Goal: Answer question/provide support

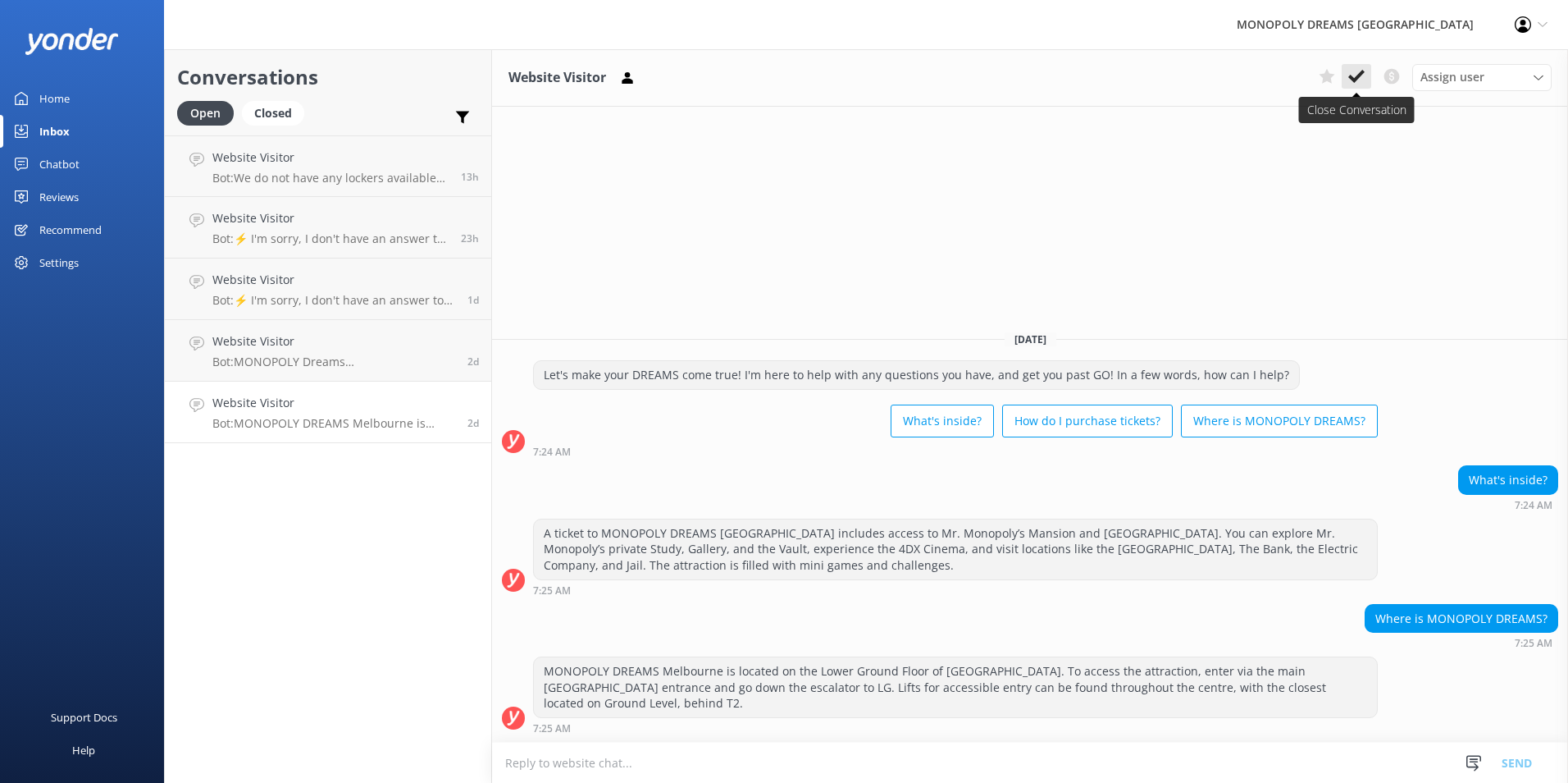
click at [1354, 77] on icon at bounding box center [1356, 76] width 17 height 17
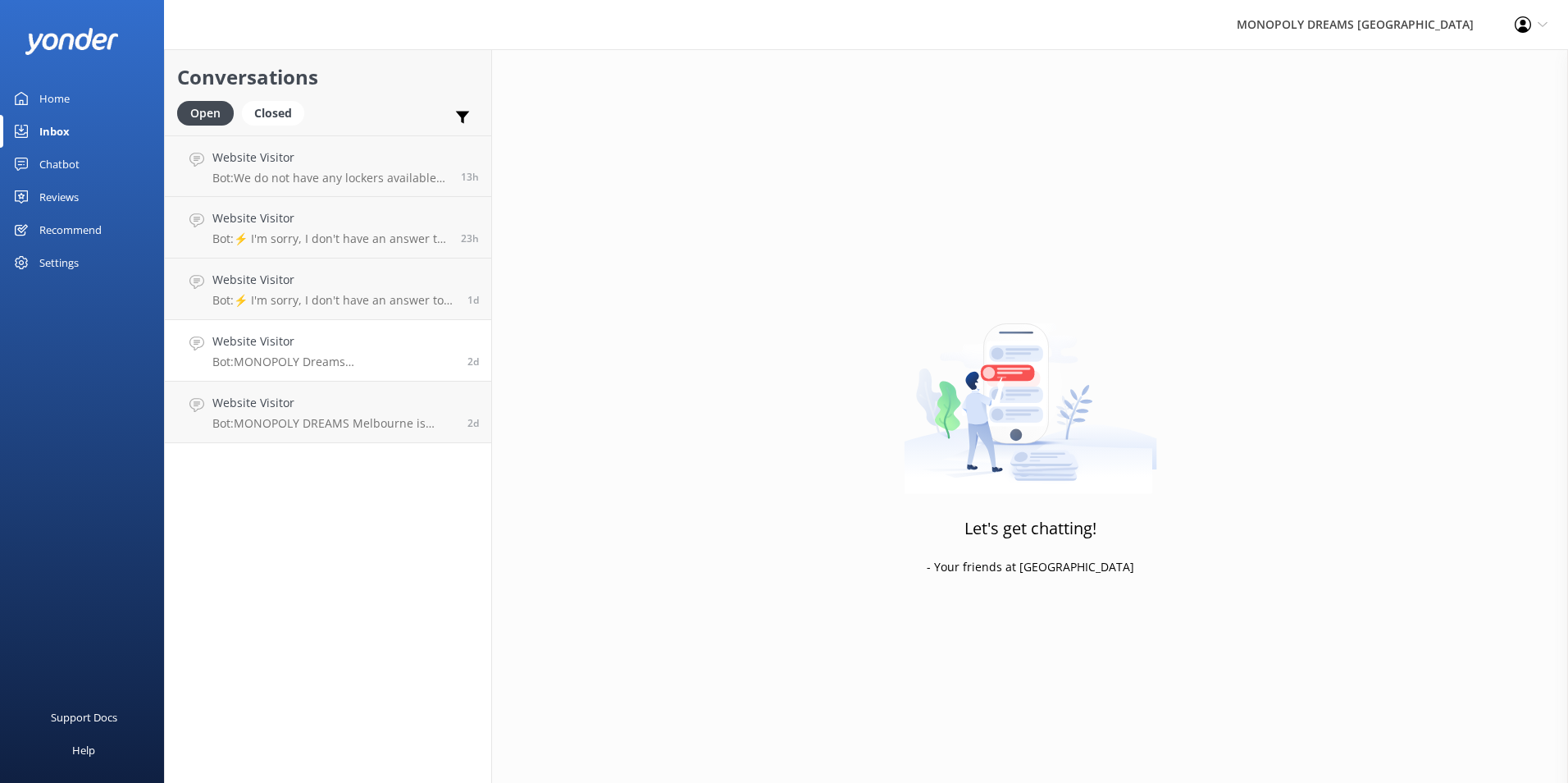
click at [343, 352] on div "Website Visitor Bot: MONOPOLY Dreams [GEOGRAPHIC_DATA] welcomes school excursio…" at bounding box center [334, 350] width 243 height 36
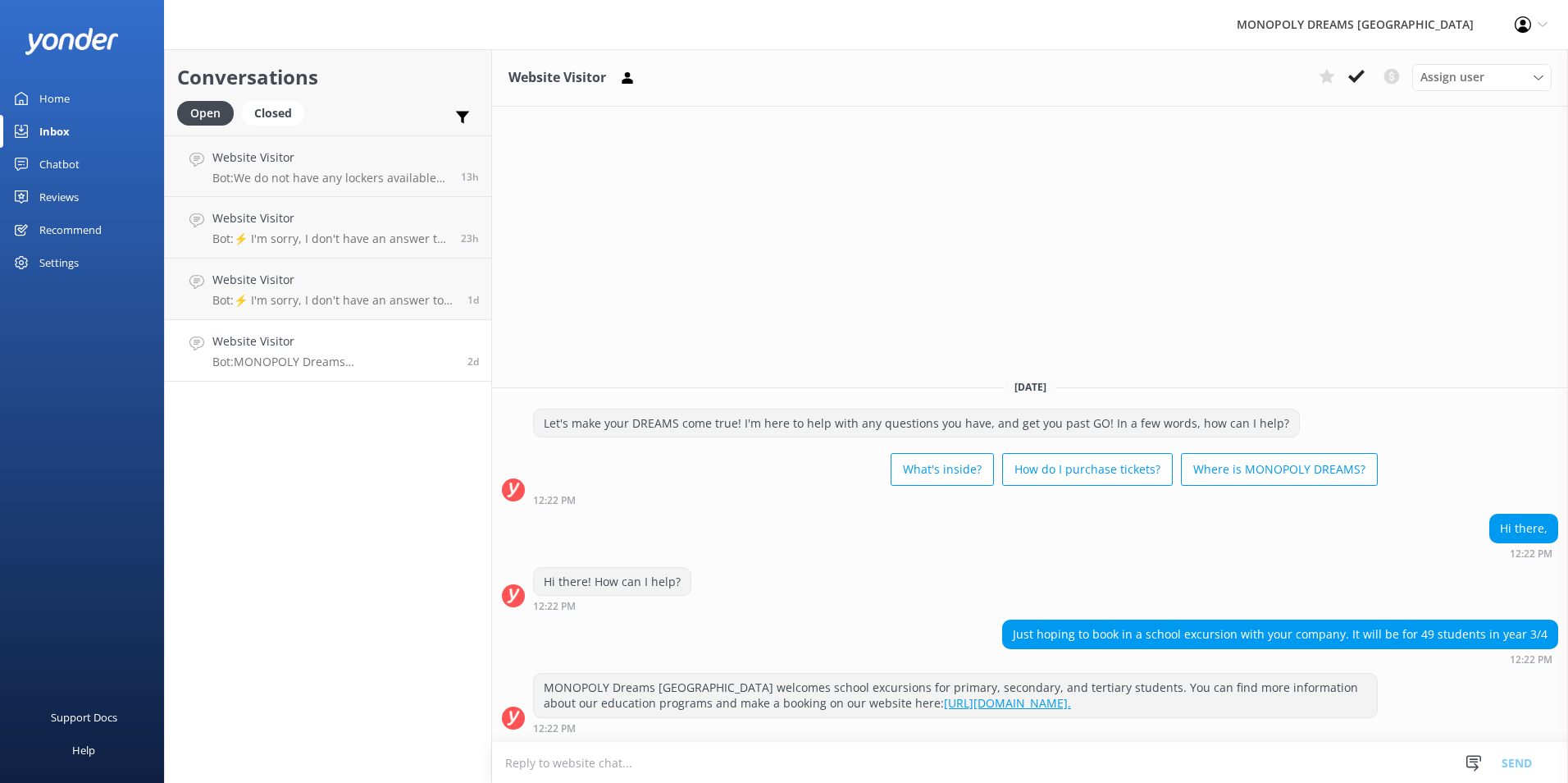
click at [1071, 702] on link "[URL][DOMAIN_NAME]." at bounding box center [1008, 703] width 127 height 16
